Goal: Communication & Community: Answer question/provide support

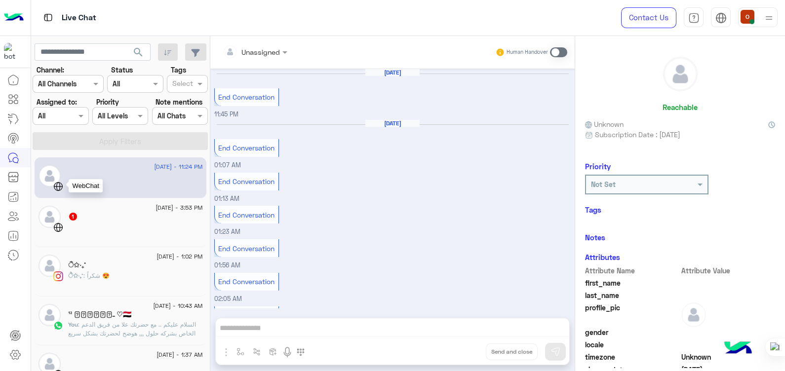
scroll to position [477, 0]
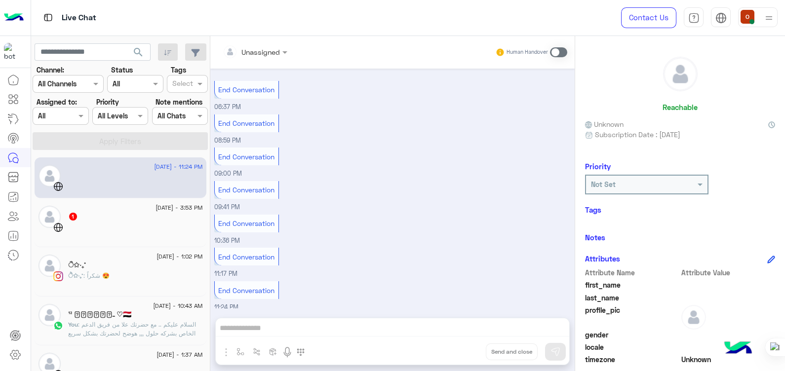
click at [81, 219] on div "1" at bounding box center [135, 217] width 135 height 10
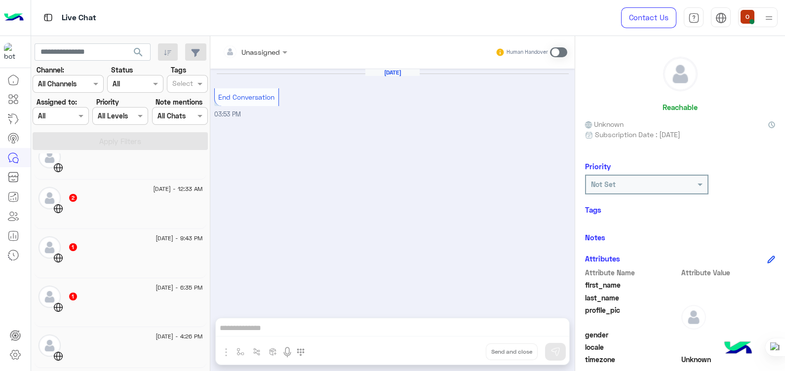
scroll to position [36, 0]
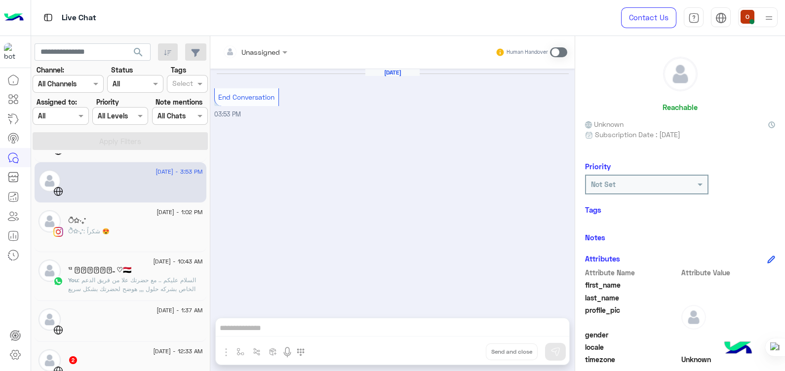
click at [363, 274] on div "[DATE] End Conversation 03:53 PM" at bounding box center [392, 189] width 365 height 240
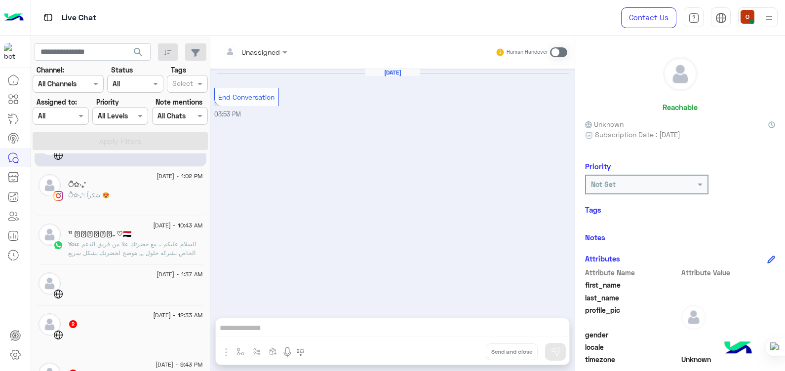
scroll to position [0, 0]
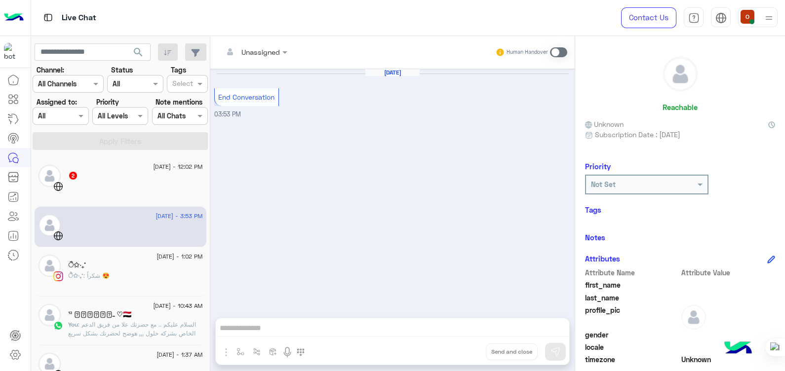
click at [393, 288] on div "[DATE] End Conversation 03:53 PM" at bounding box center [392, 189] width 365 height 240
drag, startPoint x: 448, startPoint y: 189, endPoint x: 437, endPoint y: 389, distance: 200.4
click at [437, 371] on html "Live Chat Contact Us Help Center عربي English search Channel: Channel All Chann…" at bounding box center [392, 185] width 785 height 371
click at [413, 194] on div "[DATE] End Conversation 03:53 PM" at bounding box center [392, 189] width 365 height 240
